Goal: Communication & Community: Answer question/provide support

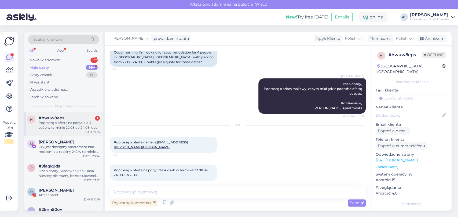
click at [75, 112] on div "h #hwuw8eps 1 Poproszę o ofertę na pobyt dla 4 osób w terminie 22.08 do 24.08 l…" at bounding box center [63, 124] width 79 height 24
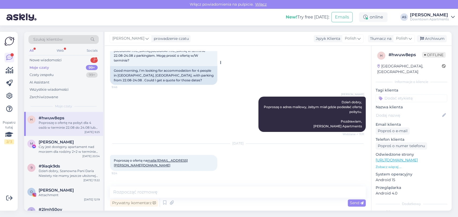
scroll to position [57, 0]
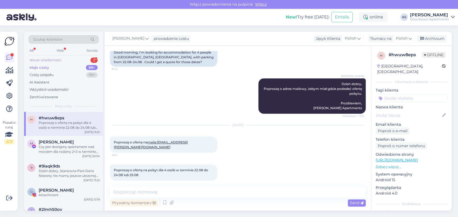
click at [75, 61] on div "Nowe wiadomości 2" at bounding box center [63, 61] width 70 height 8
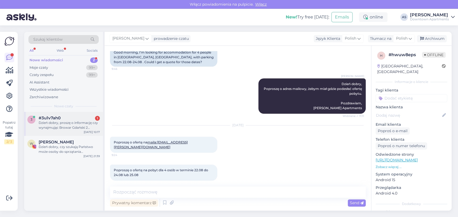
click at [54, 120] on span "#3u1v7ah0" at bounding box center [50, 118] width 22 height 5
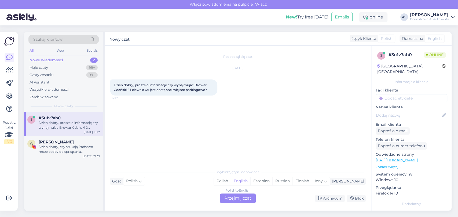
click at [226, 201] on div "Polish to English Przejmij czat" at bounding box center [238, 199] width 36 height 10
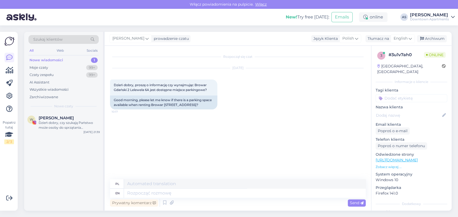
click at [395, 45] on div "[PERSON_NAME] prowadzenie czatu Język Klienta Polish Tłumacz na English Arabic …" at bounding box center [278, 39] width 347 height 14
drag, startPoint x: 397, startPoint y: 42, endPoint x: 398, endPoint y: 38, distance: 4.6
click at [397, 40] on div "English" at bounding box center [402, 38] width 24 height 9
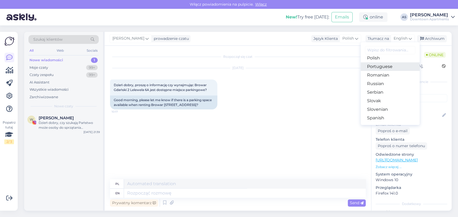
scroll to position [179, 0]
click at [379, 71] on link "Polish" at bounding box center [389, 72] width 59 height 9
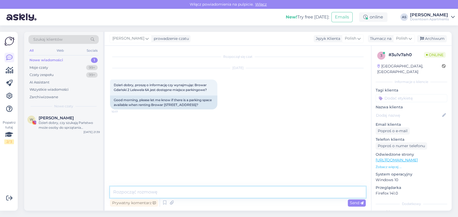
drag, startPoint x: 186, startPoint y: 194, endPoint x: 176, endPoint y: 180, distance: 17.5
click at [187, 198] on div "Prywatny komentarz Send" at bounding box center [237, 197] width 255 height 21
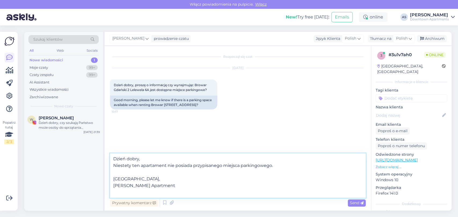
type textarea "Dzień dobry, Niestety ten apartament nie posiada przypisanego miejsca parkingow…"
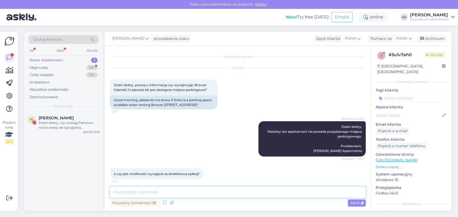
scroll to position [9, 0]
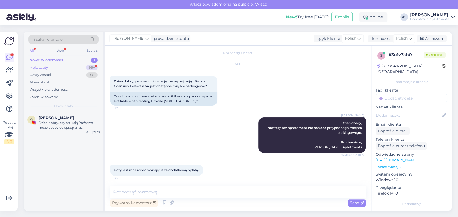
click at [82, 65] on div "Moje czaty 99+" at bounding box center [63, 68] width 70 height 8
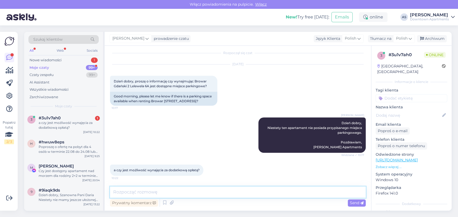
click at [207, 192] on textarea at bounding box center [237, 192] width 255 height 11
type textarea "Niestety nie ma takiej możliwości."
